Goal: Check status: Check status

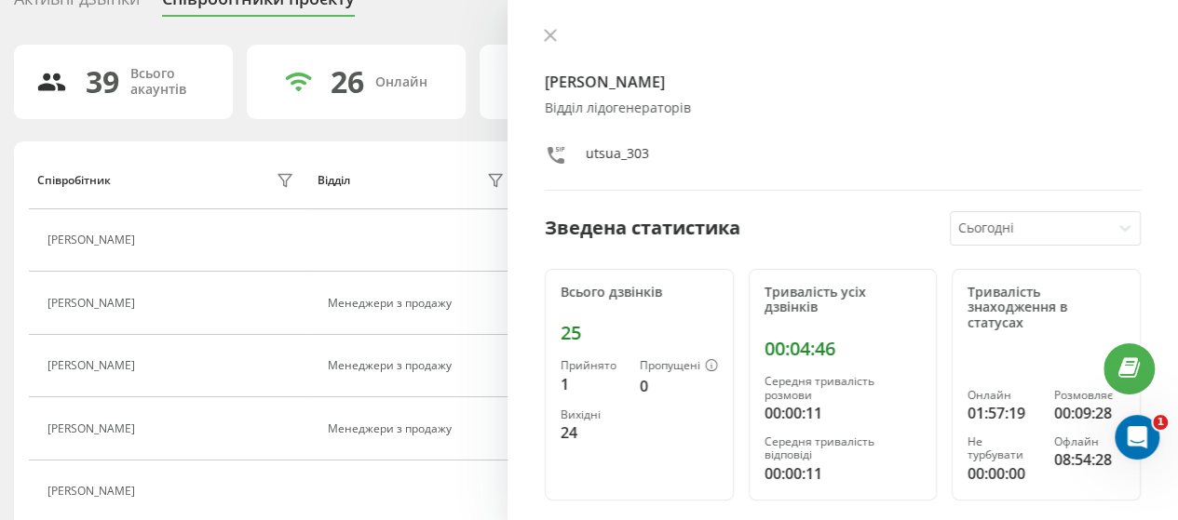
scroll to position [186, 0]
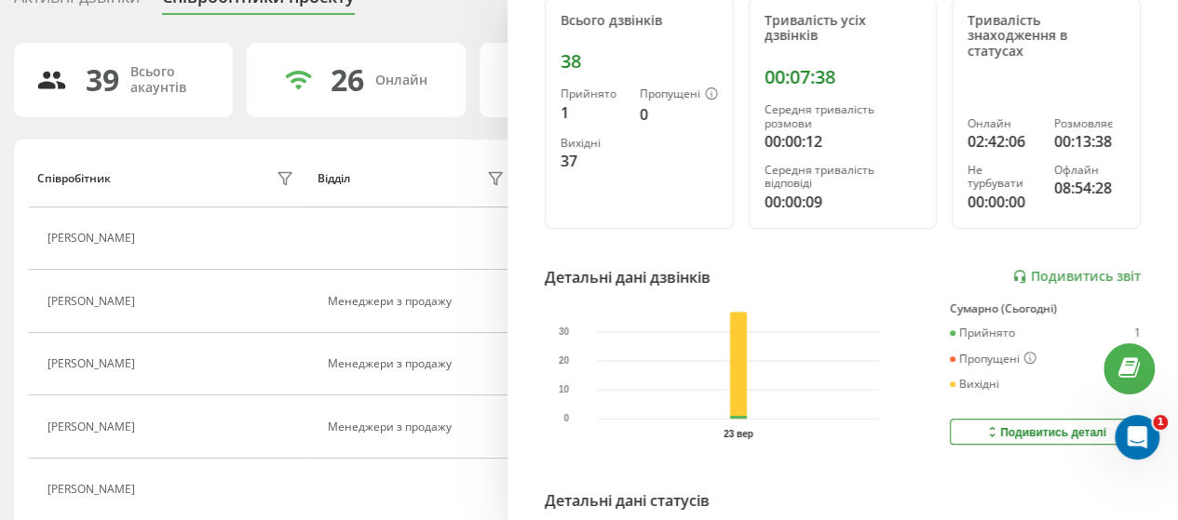
scroll to position [279, 0]
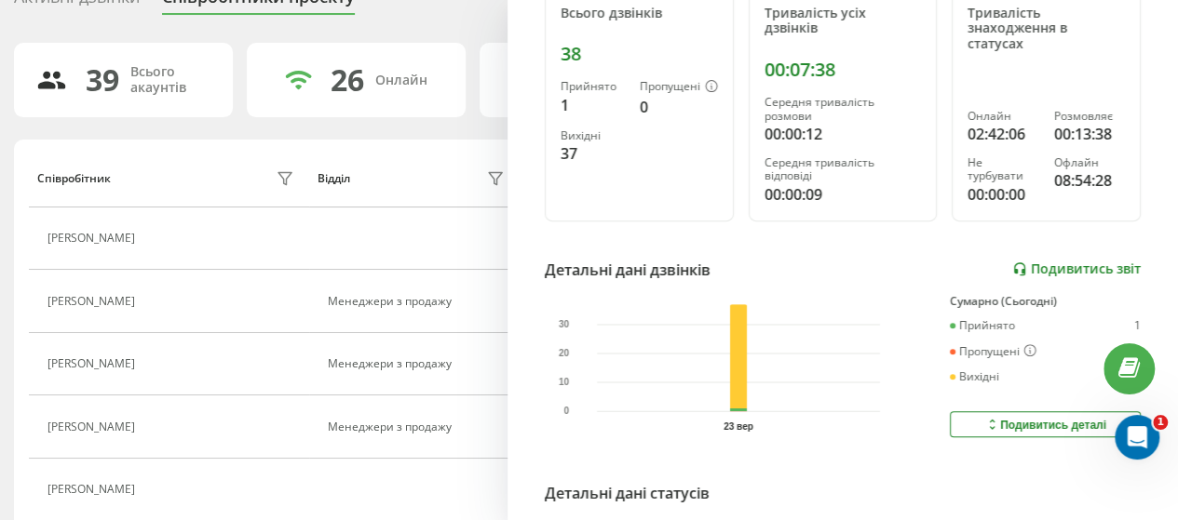
click at [1050, 267] on link "Подивитись звіт" at bounding box center [1076, 270] width 128 height 16
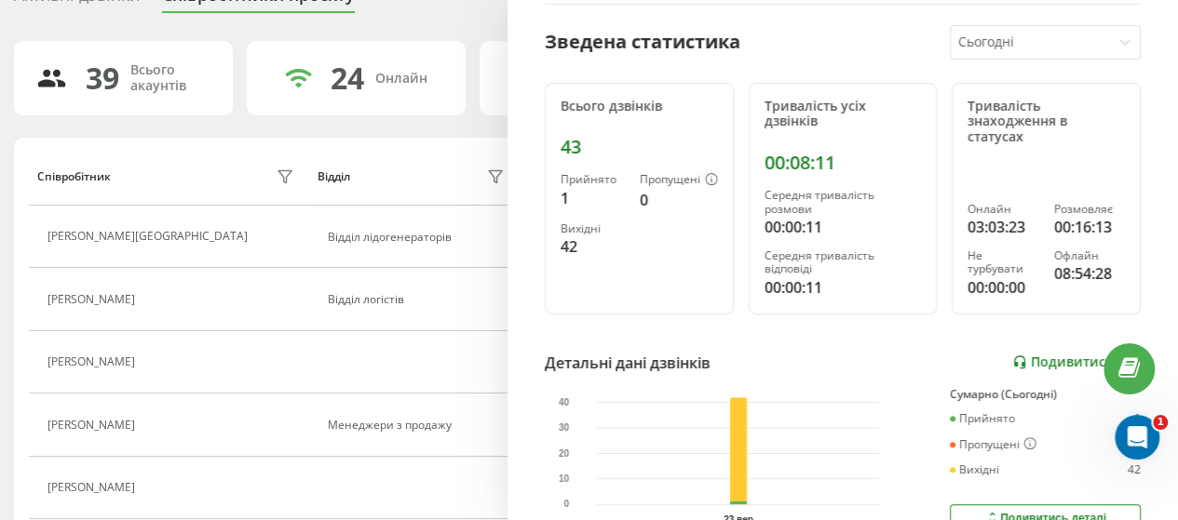
click at [1062, 356] on link "Подивитись звіт" at bounding box center [1076, 363] width 128 height 16
